Goal: Task Accomplishment & Management: Complete application form

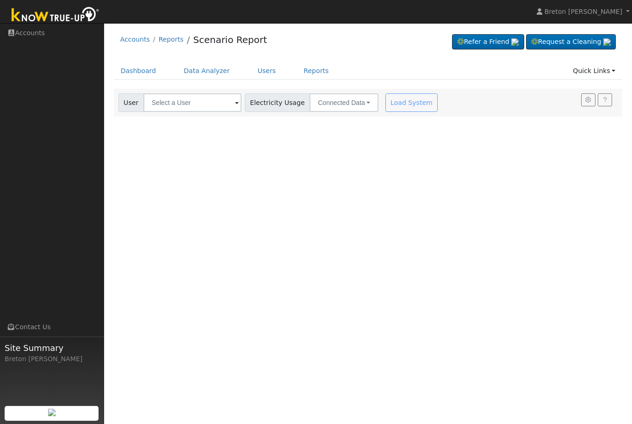
scroll to position [270, 236]
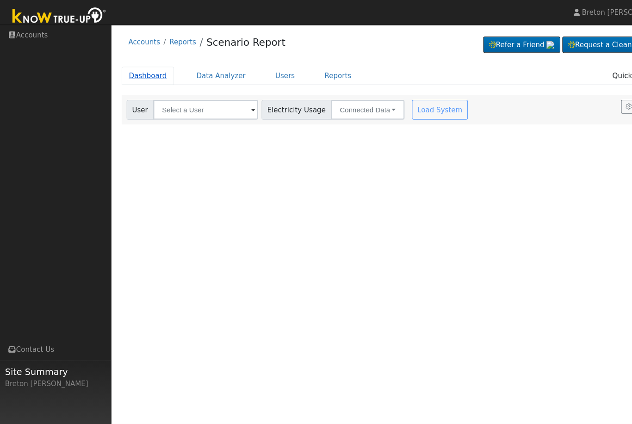
click at [133, 71] on link "Dashboard" at bounding box center [139, 70] width 50 height 17
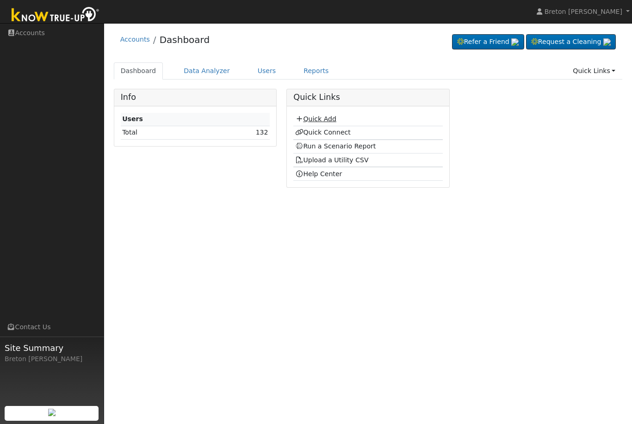
click at [324, 122] on link "Quick Add" at bounding box center [315, 118] width 41 height 7
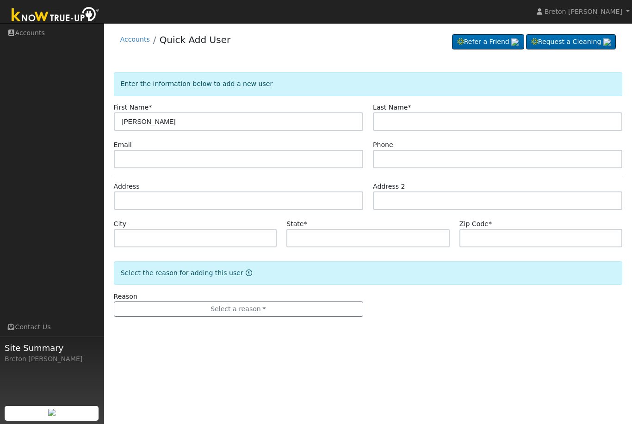
type input "[PERSON_NAME]"
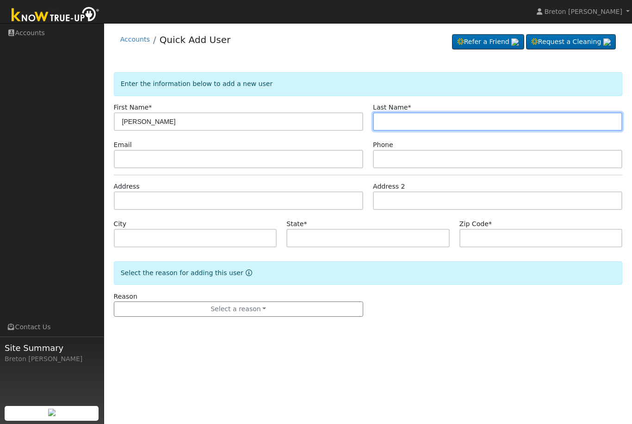
click at [432, 125] on input "text" at bounding box center [497, 121] width 249 height 19
type input "Alba"
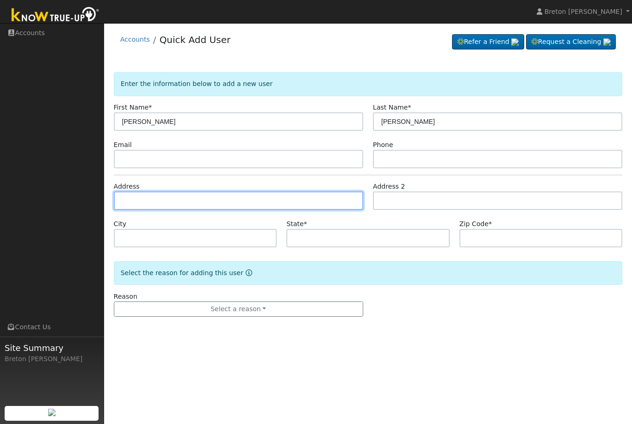
click at [154, 206] on input "text" at bounding box center [238, 201] width 249 height 19
type input "1433 East Griffith Way"
type input "Fresno"
type input "CA"
type input "93704"
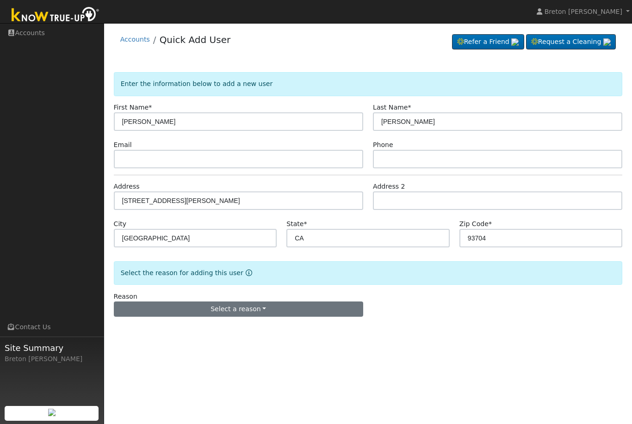
click at [242, 310] on button "Select a reason" at bounding box center [238, 310] width 249 height 16
click at [183, 328] on link "New lead" at bounding box center [165, 328] width 102 height 13
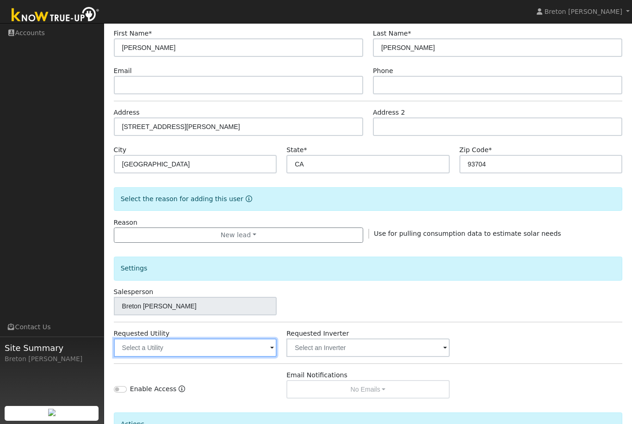
click at [243, 345] on input "text" at bounding box center [195, 348] width 163 height 19
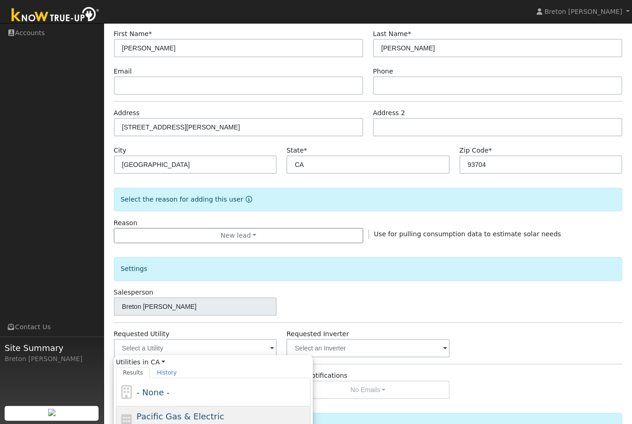
click at [204, 415] on span "Pacific Gas & Electric" at bounding box center [180, 417] width 87 height 10
type input "Pacific Gas & Electric"
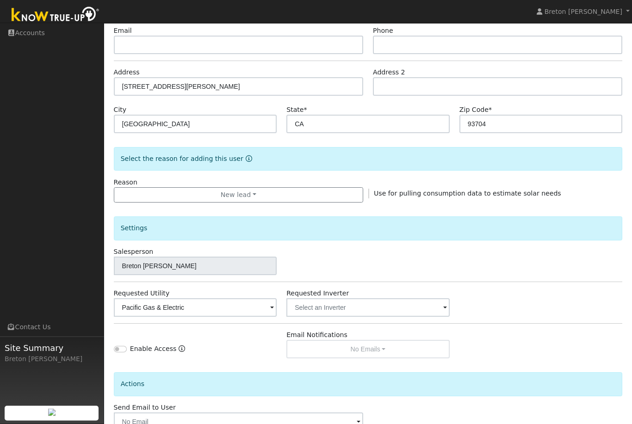
scroll to position [143, 0]
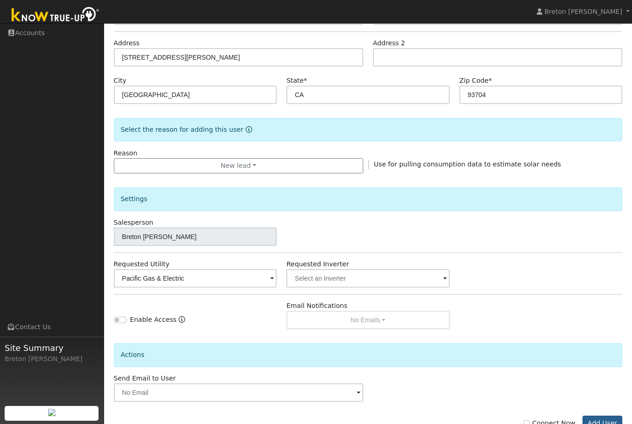
click at [612, 424] on button "Add User" at bounding box center [603, 424] width 40 height 16
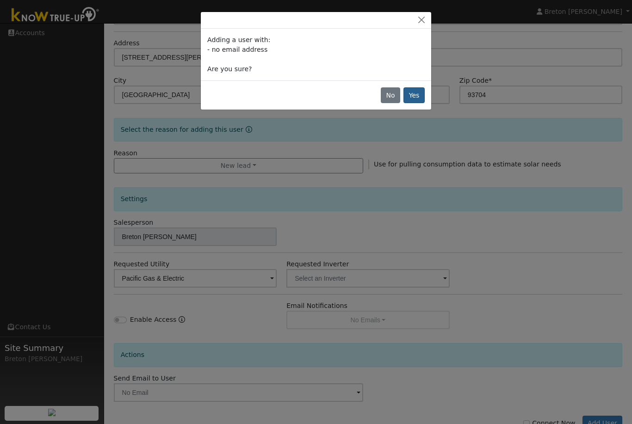
click at [413, 97] on button "Yes" at bounding box center [414, 95] width 21 height 16
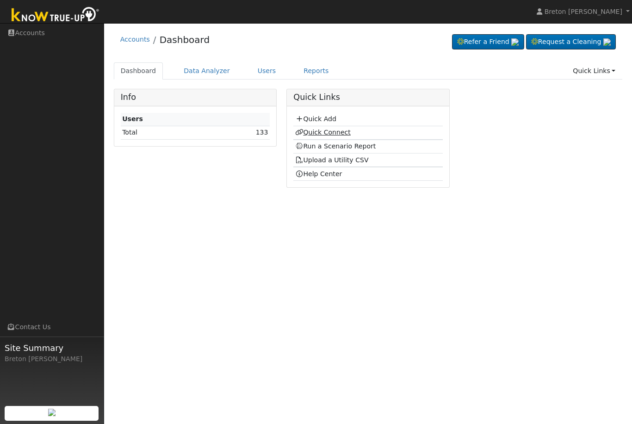
click at [329, 133] on link "Quick Connect" at bounding box center [323, 132] width 56 height 7
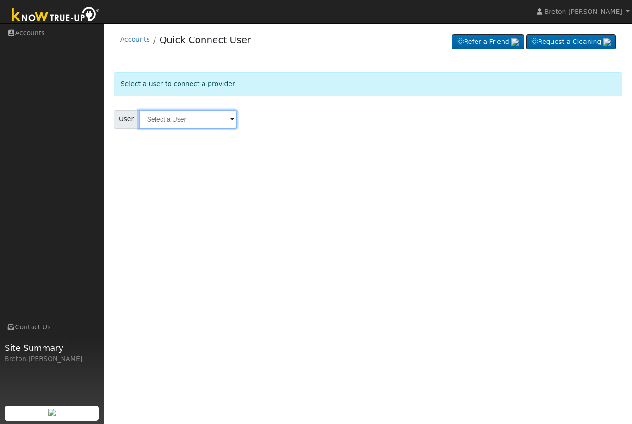
click at [181, 125] on input "text" at bounding box center [188, 119] width 98 height 19
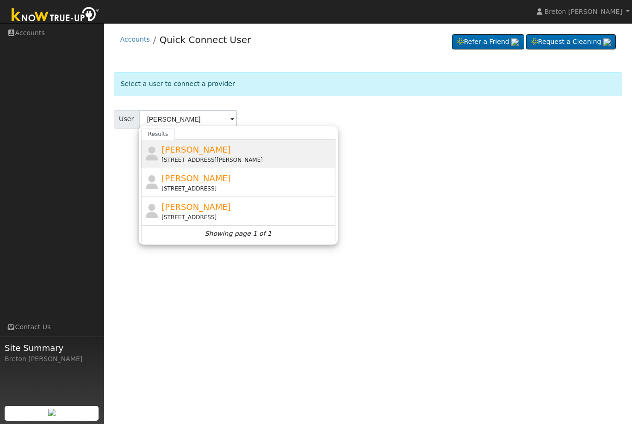
click at [192, 154] on span "[PERSON_NAME]" at bounding box center [196, 150] width 69 height 10
type input "Martin Alba"
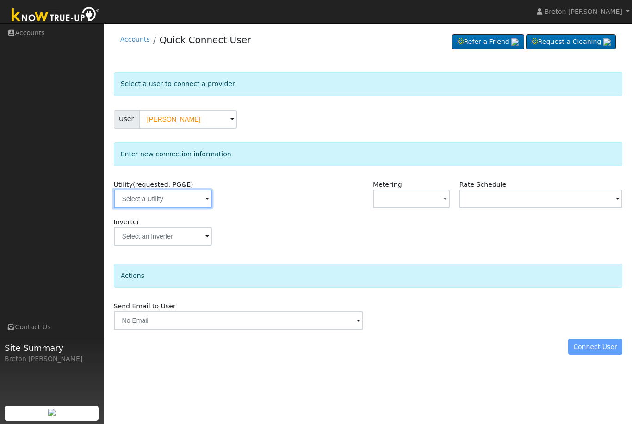
click at [174, 197] on input "text" at bounding box center [163, 199] width 98 height 19
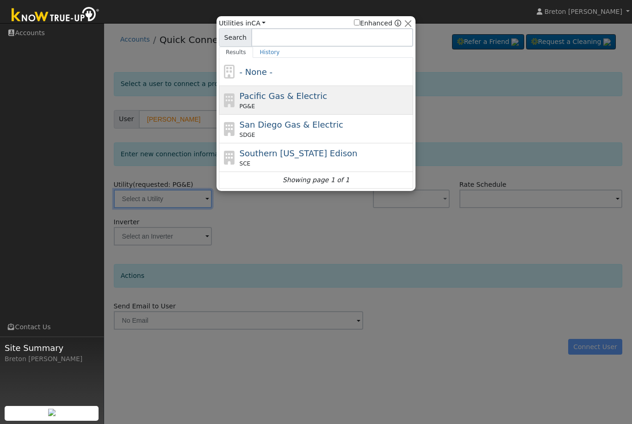
click at [293, 100] on span "Pacific Gas & Electric" at bounding box center [283, 96] width 87 height 10
type input "PG&E"
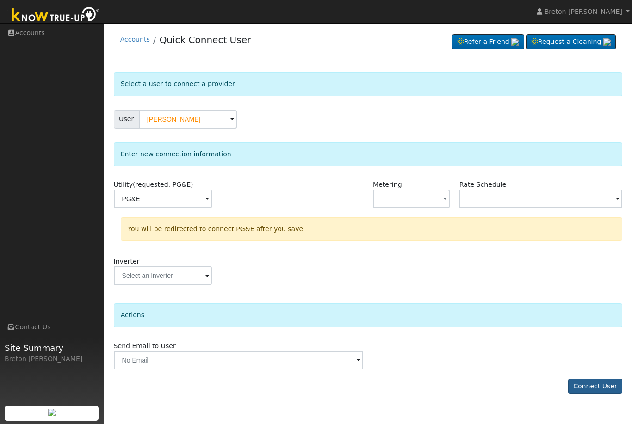
click at [593, 382] on button "Connect User" at bounding box center [595, 387] width 55 height 16
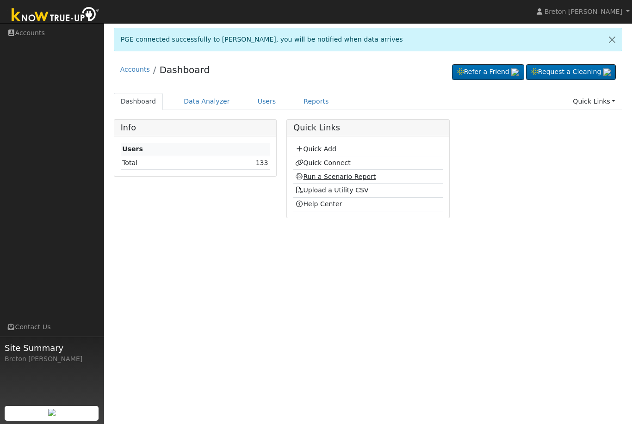
click at [340, 180] on link "Run a Scenario Report" at bounding box center [335, 176] width 81 height 7
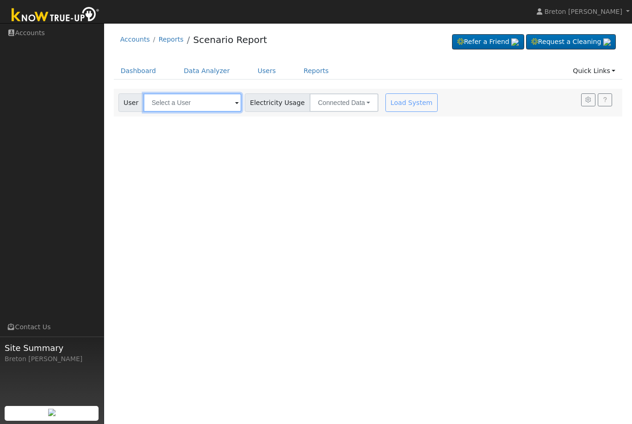
click at [175, 104] on input "text" at bounding box center [192, 102] width 98 height 19
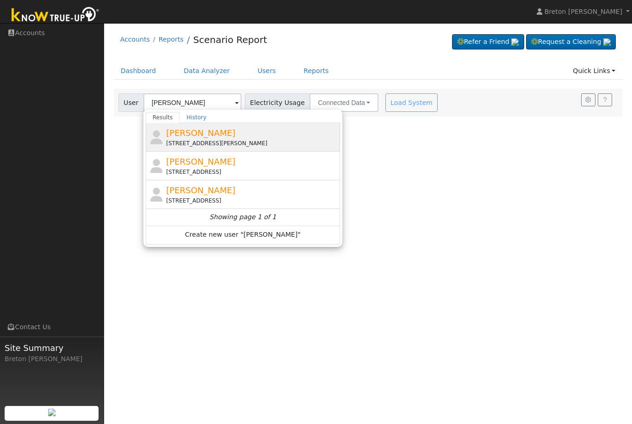
click at [197, 142] on div "[STREET_ADDRESS][PERSON_NAME]" at bounding box center [252, 143] width 172 height 8
type input "[PERSON_NAME]"
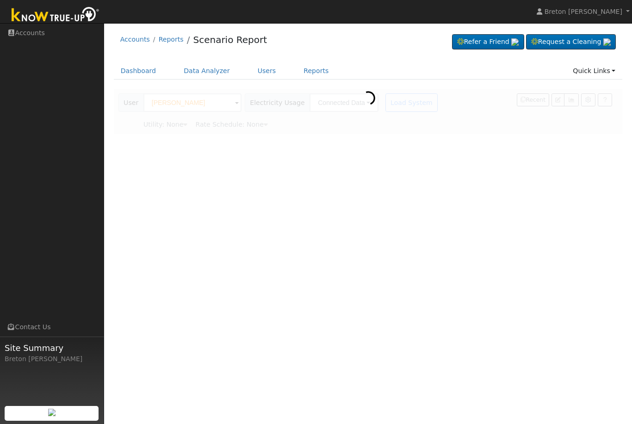
type input "Pacific Gas & Electric"
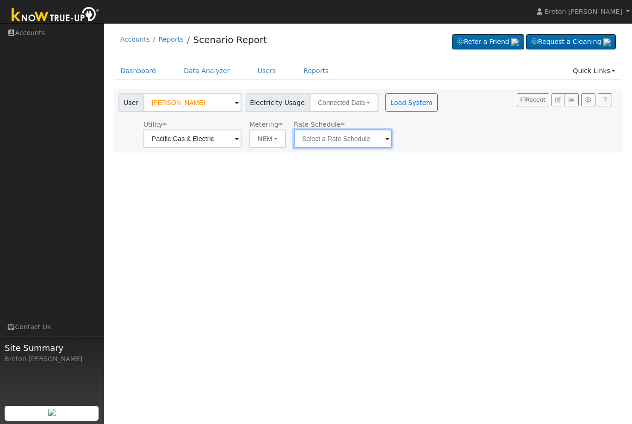
click at [318, 136] on input "text" at bounding box center [343, 139] width 98 height 19
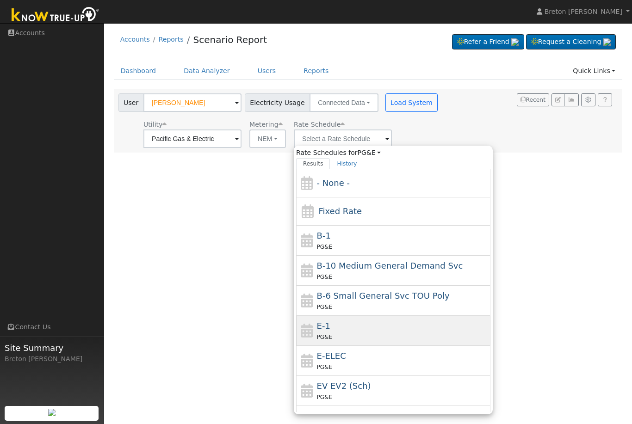
click at [351, 333] on div "PG&E" at bounding box center [403, 337] width 172 height 10
type input "E-1"
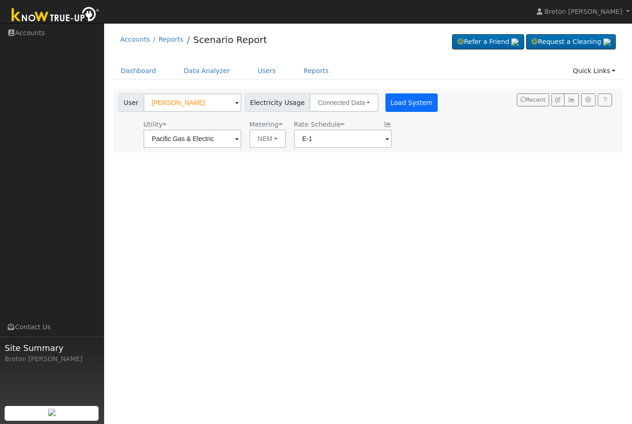
click at [387, 103] on button "Load System" at bounding box center [412, 102] width 53 height 19
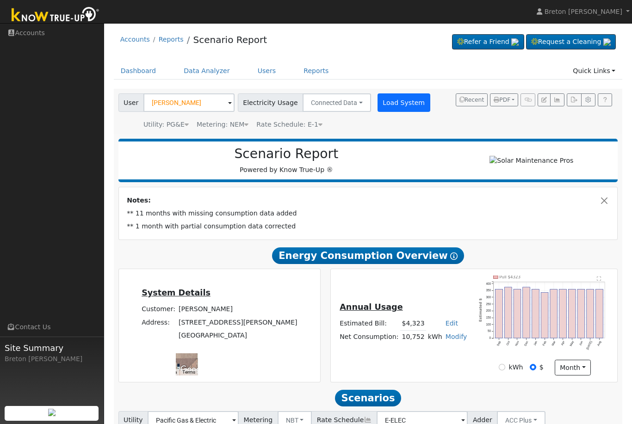
click at [394, 101] on button "Load System" at bounding box center [404, 102] width 53 height 19
click at [386, 98] on button "Load System" at bounding box center [404, 102] width 53 height 19
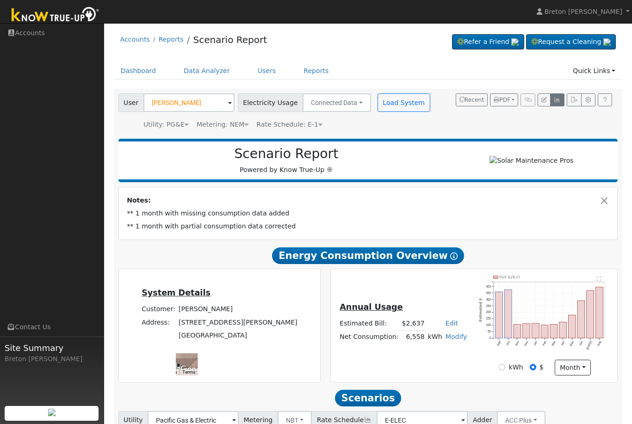
click at [561, 97] on icon "button" at bounding box center [557, 100] width 7 height 6
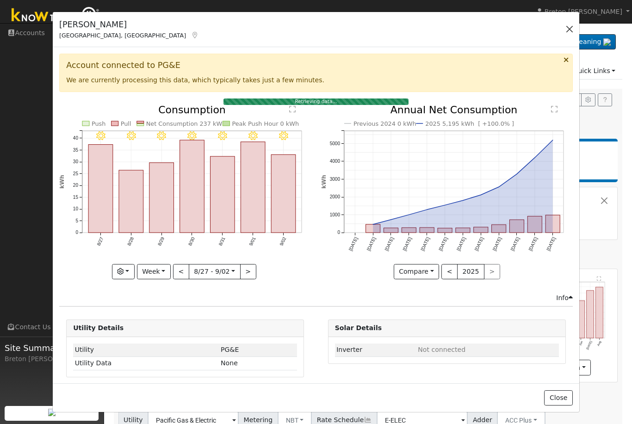
click at [572, 32] on button "button" at bounding box center [569, 29] width 13 height 13
